Goal: Information Seeking & Learning: Learn about a topic

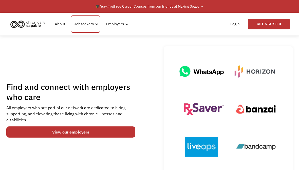
click at [91, 25] on div "Jobseekers" at bounding box center [83, 24] width 19 height 6
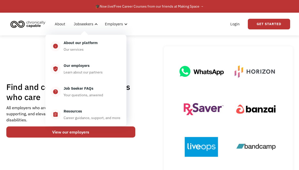
click at [103, 92] on div "Job Seeker FAQs Your questions, anwered" at bounding box center [91, 91] width 61 height 13
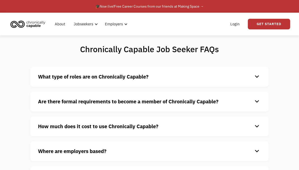
click at [256, 76] on div "keyboard_arrow_down" at bounding box center [257, 77] width 8 height 8
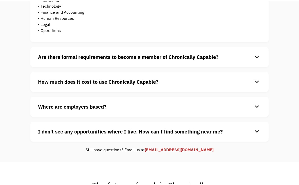
scroll to position [155, 0]
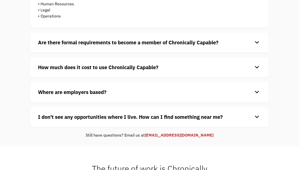
click at [260, 66] on div "keyboard_arrow_down" at bounding box center [257, 68] width 8 height 8
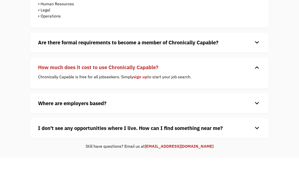
click at [261, 38] on div "Are there formal requirements to become a member of Chronically Capable? keyboa…" at bounding box center [149, 43] width 238 height 20
click at [256, 40] on div "keyboard_arrow_down" at bounding box center [257, 43] width 8 height 8
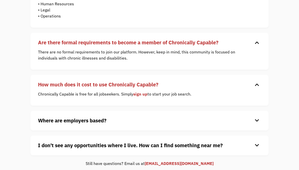
click at [256, 43] on div "keyboard_arrow_down" at bounding box center [257, 43] width 8 height 8
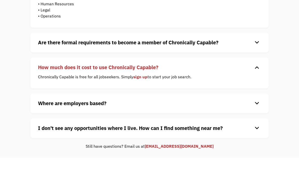
click at [258, 99] on div "Where are employers based? keyboard_arrow_down Our customers are based all over…" at bounding box center [149, 103] width 238 height 20
click at [256, 104] on div "keyboard_arrow_down" at bounding box center [257, 103] width 8 height 8
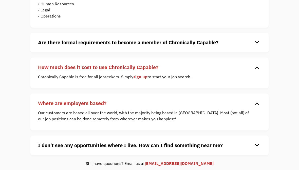
click at [259, 102] on div "keyboard_arrow_down" at bounding box center [257, 103] width 8 height 8
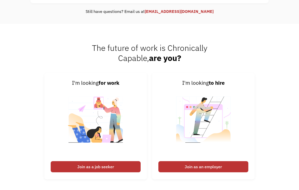
scroll to position [291, 0]
click at [123, 168] on div "Join as a job seeker" at bounding box center [96, 166] width 90 height 11
click at [127, 167] on div "Join as a job seeker" at bounding box center [96, 166] width 90 height 11
click at [106, 161] on div "Join as a job seeker" at bounding box center [96, 166] width 90 height 11
click at [118, 112] on img at bounding box center [95, 123] width 63 height 72
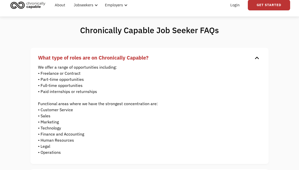
scroll to position [0, 0]
